Goal: Task Accomplishment & Management: Manage account settings

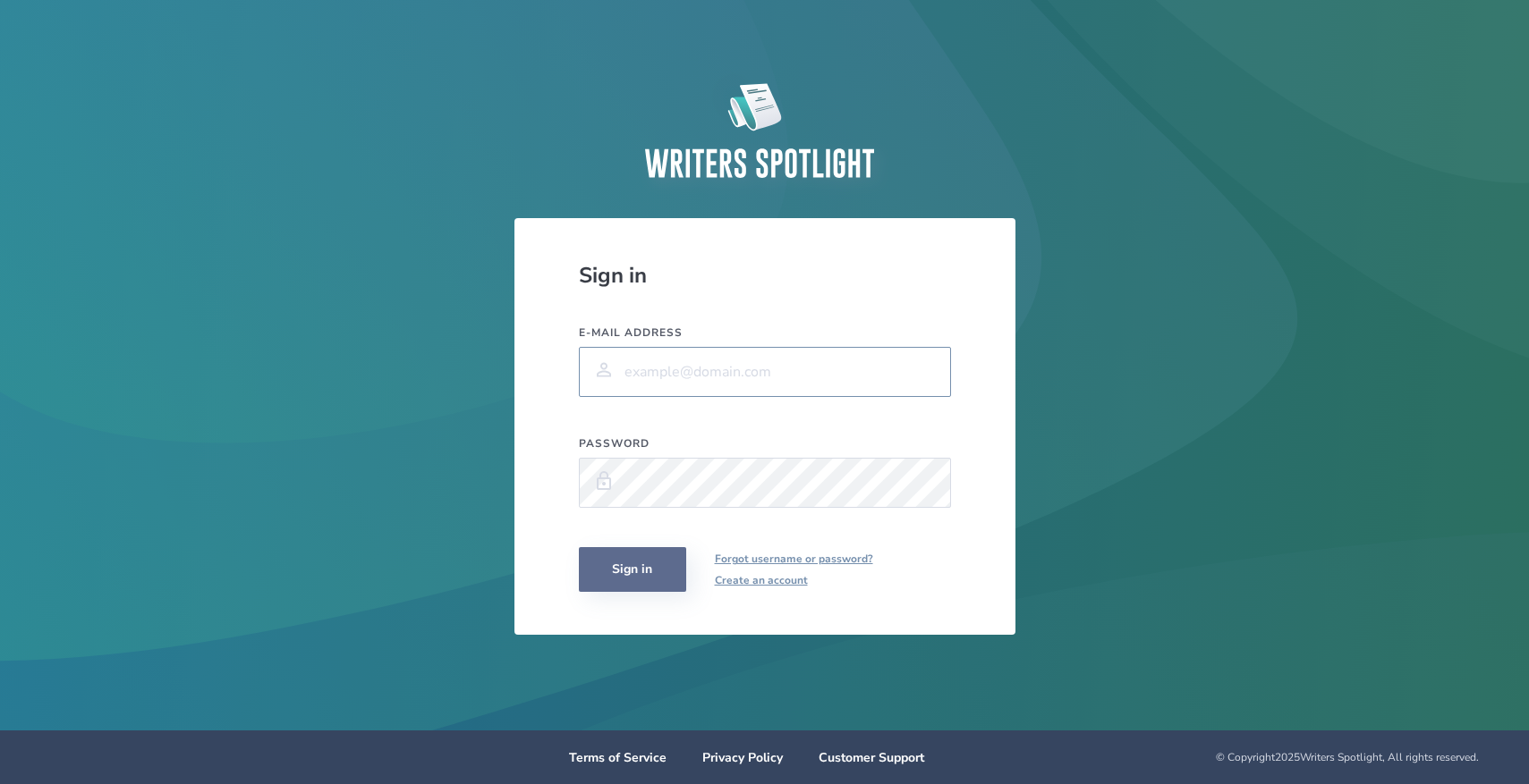
type input "[PERSON_NAME][EMAIL_ADDRESS][DOMAIN_NAME]"
click at [649, 572] on button "Sign in" at bounding box center [633, 569] width 108 height 45
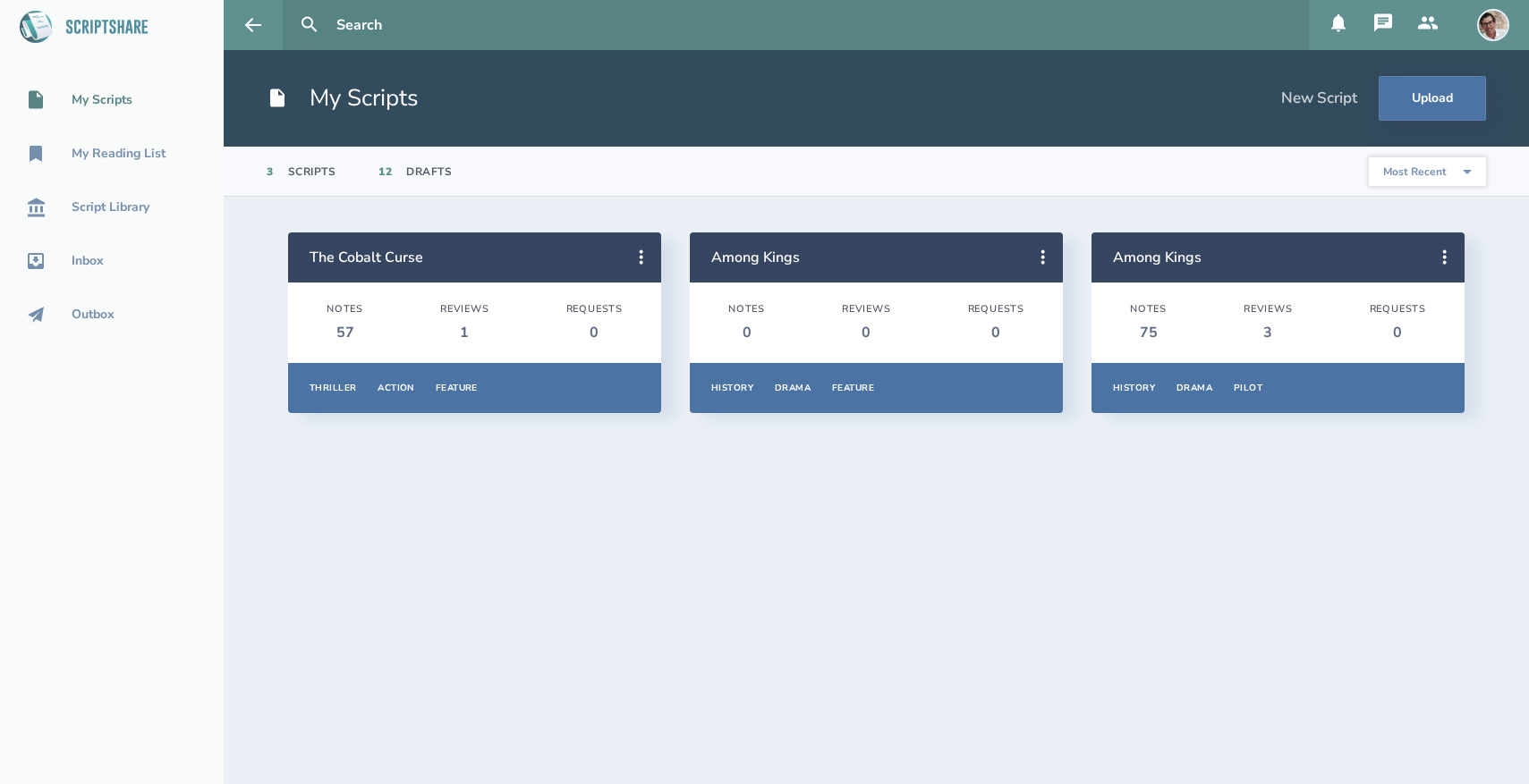
click at [119, 103] on div "My Scripts" at bounding box center [102, 100] width 61 height 14
click at [642, 259] on icon at bounding box center [642, 258] width 22 height 22
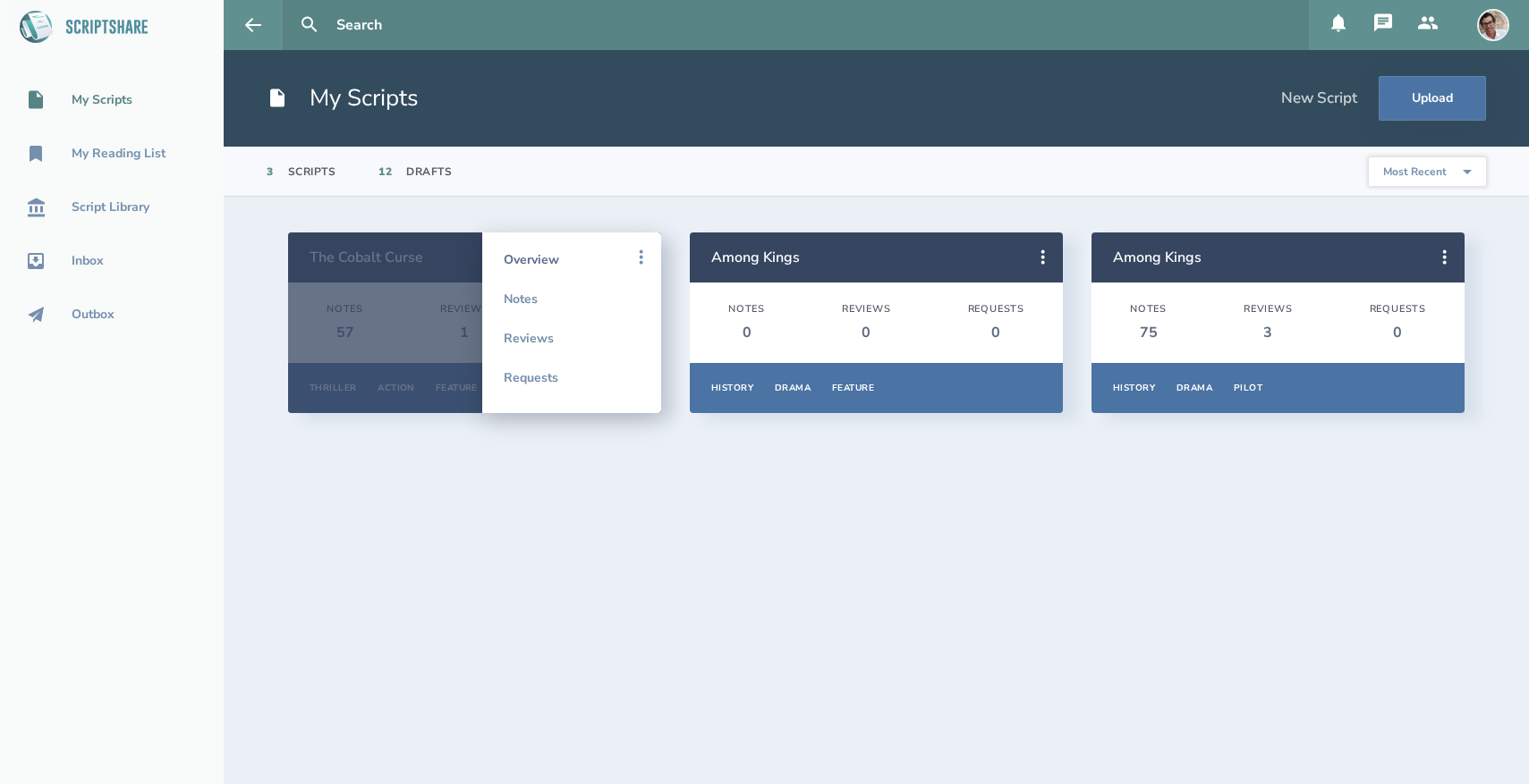
click at [584, 254] on link "Overview" at bounding box center [571, 259] width 136 height 39
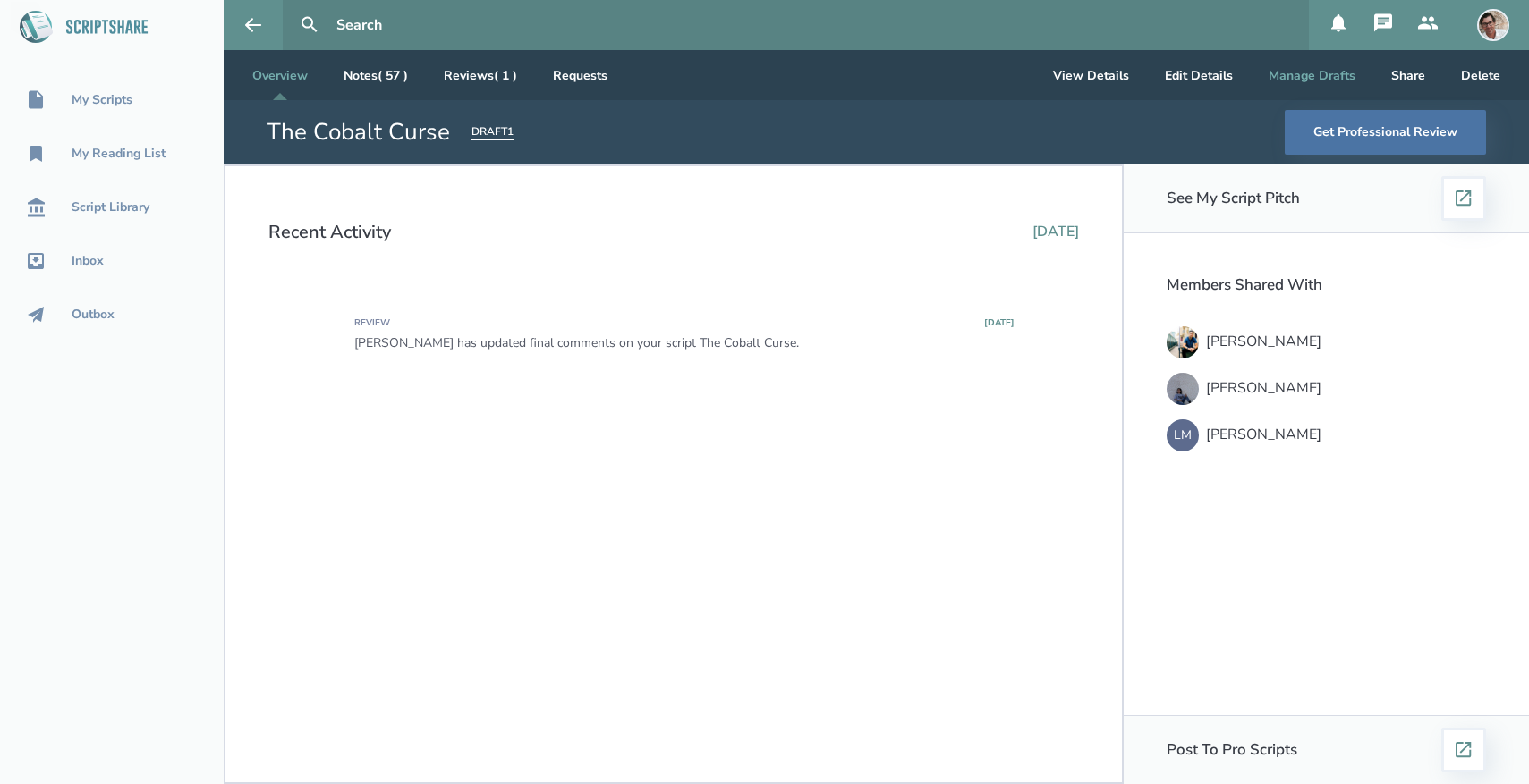
click at [1296, 71] on button "Manage Drafts" at bounding box center [1312, 75] width 116 height 50
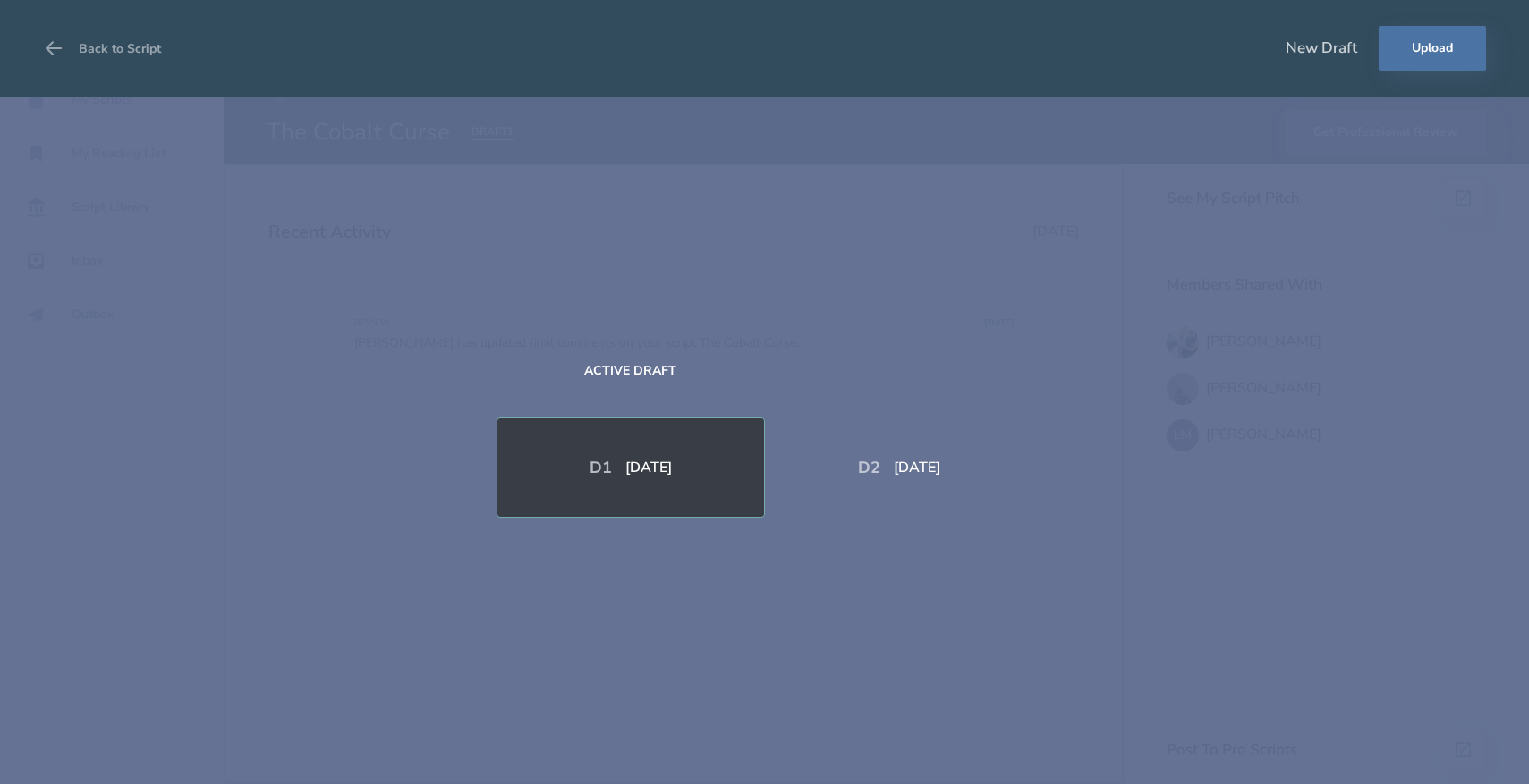
click at [911, 461] on div "[DATE]" at bounding box center [917, 467] width 47 height 14
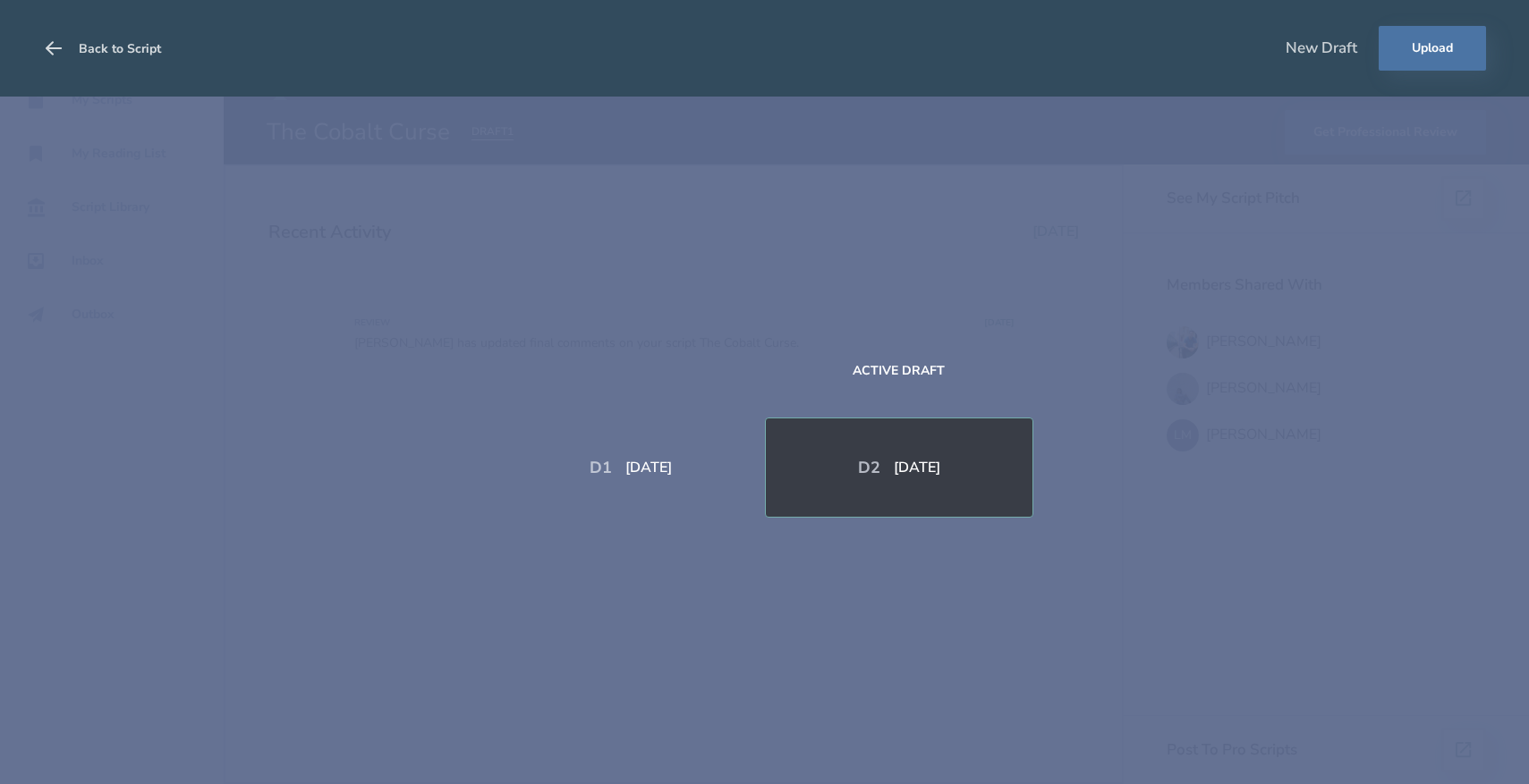
click at [117, 45] on button "Back to Script" at bounding box center [102, 48] width 118 height 50
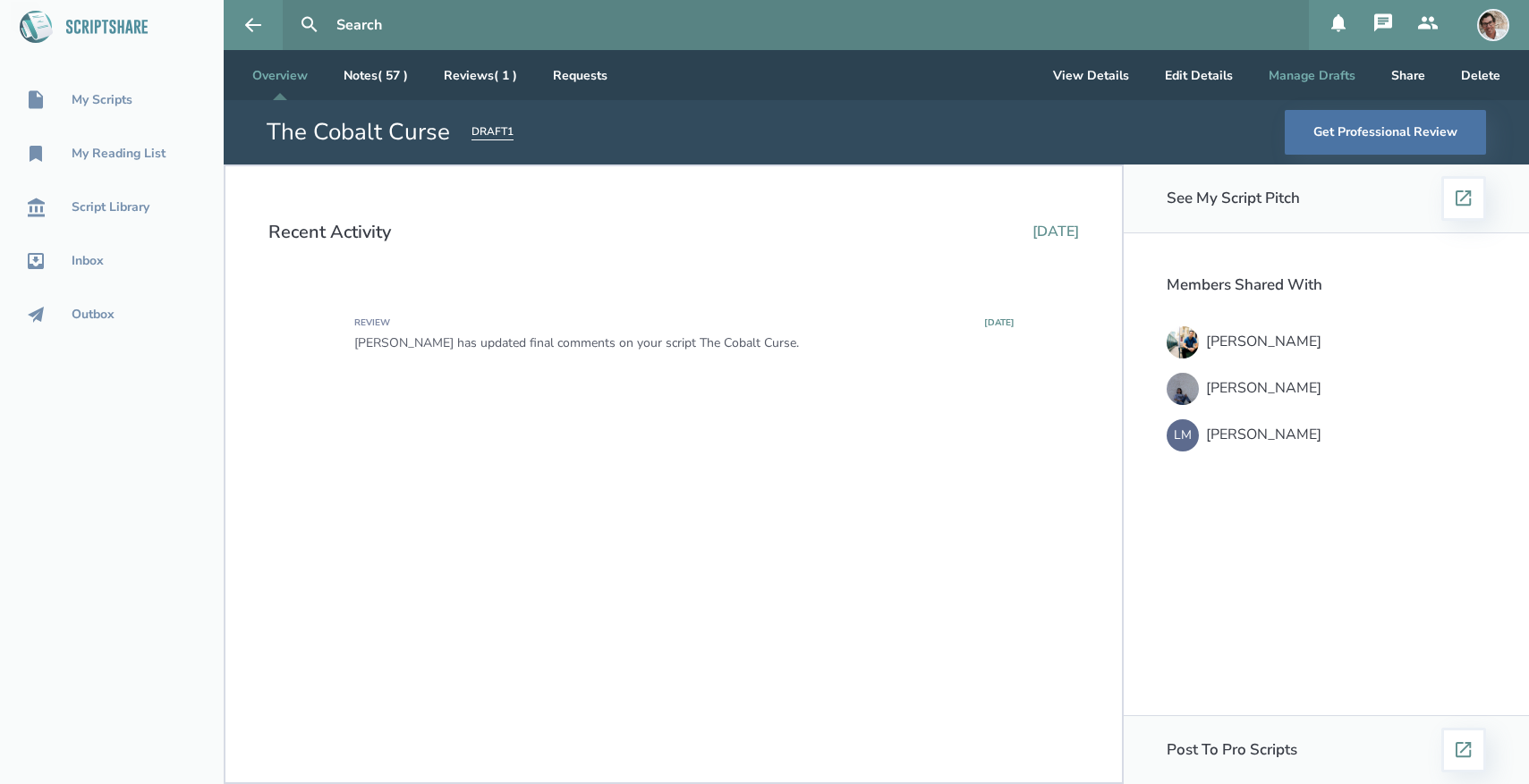
click at [1310, 83] on button "Manage Drafts" at bounding box center [1312, 75] width 116 height 50
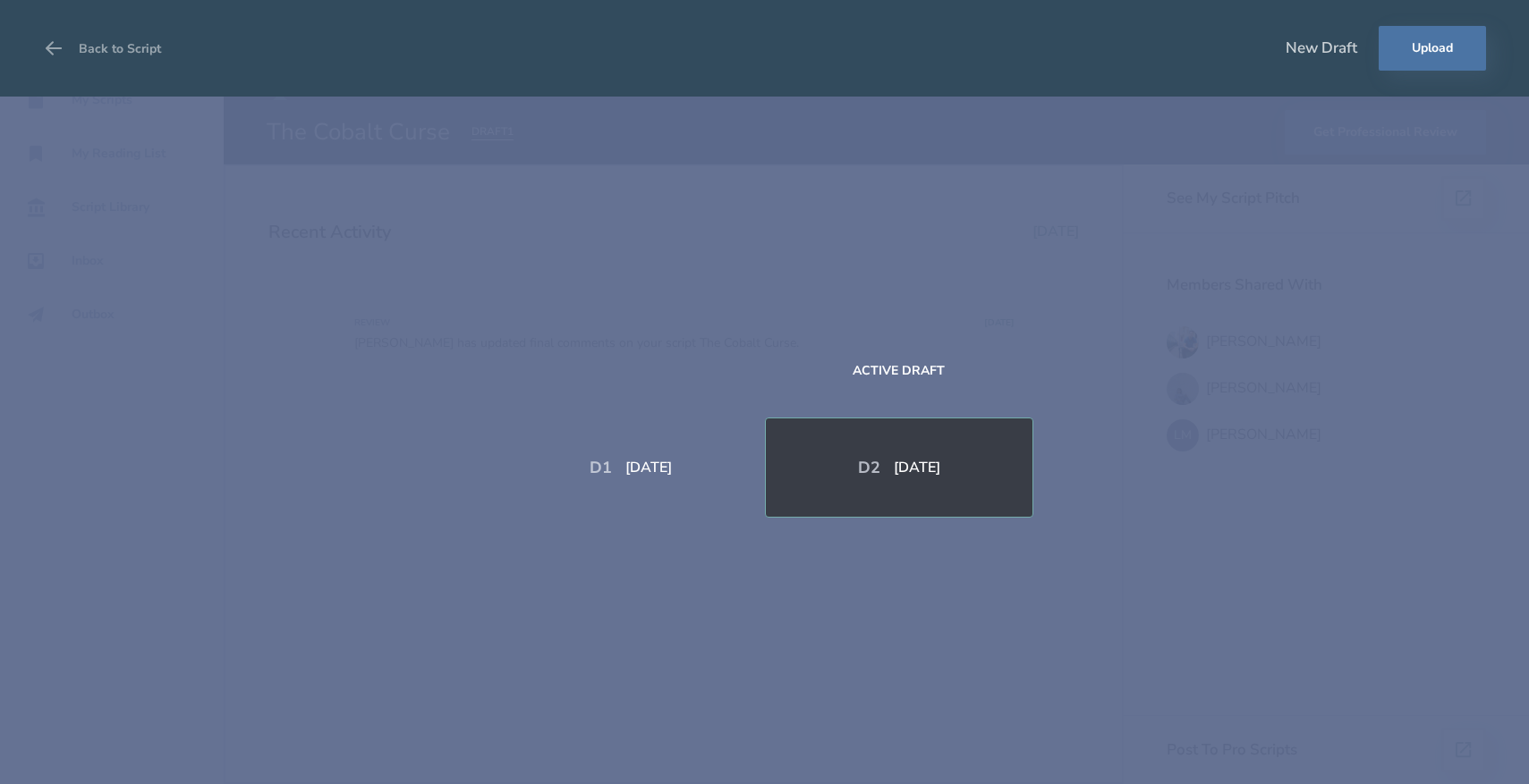
click at [1169, 291] on div "D 1 [DATE] Active Draft D 2 [DATE]" at bounding box center [764, 440] width 1529 height 687
click at [52, 42] on icon at bounding box center [54, 47] width 16 height 13
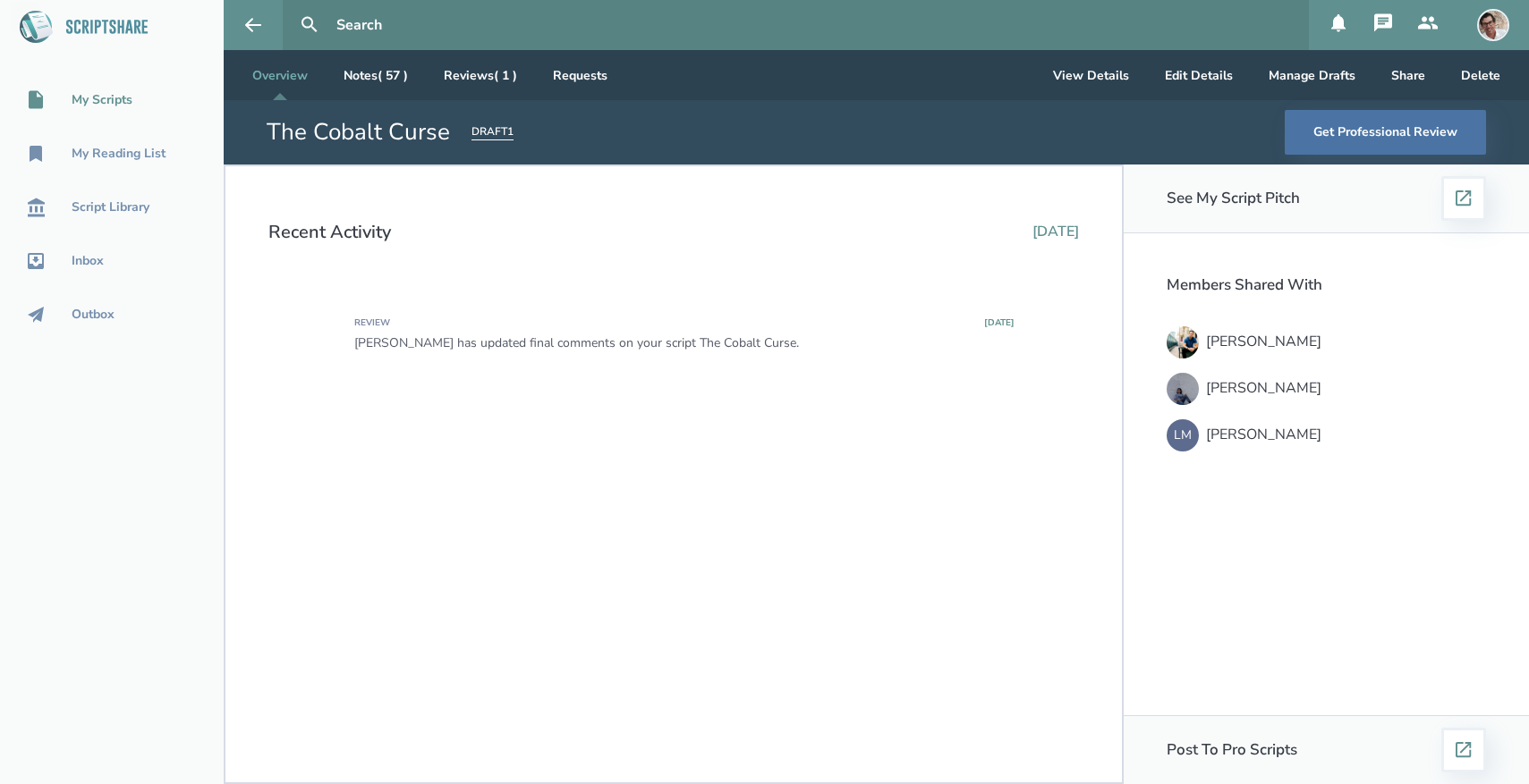
click at [116, 101] on div "My Scripts" at bounding box center [102, 100] width 61 height 14
